Goal: Task Accomplishment & Management: Use online tool/utility

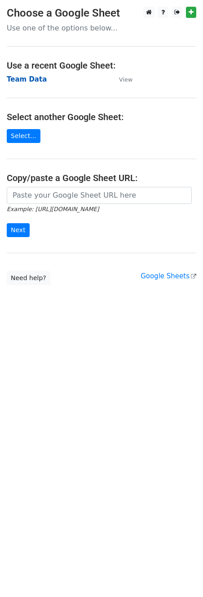
click at [35, 77] on strong "Team Data" at bounding box center [27, 79] width 40 height 8
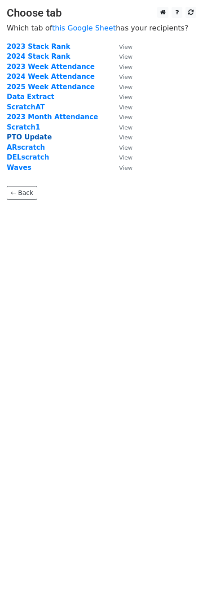
click at [37, 139] on strong "PTO Update" at bounding box center [29, 137] width 45 height 8
click at [21, 140] on strong "PTO Update" at bounding box center [29, 137] width 45 height 8
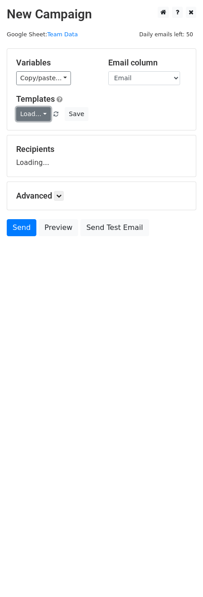
click at [39, 115] on link "Load..." at bounding box center [33, 114] width 35 height 14
click at [38, 132] on link "PTO Update" at bounding box center [52, 135] width 71 height 14
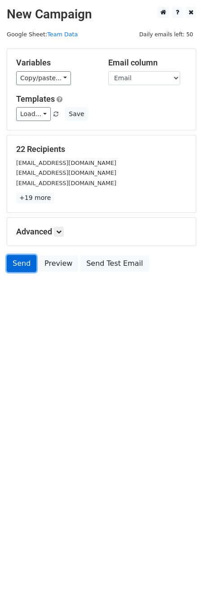
click at [22, 264] on link "Send" at bounding box center [22, 263] width 30 height 17
